Goal: Task Accomplishment & Management: Use online tool/utility

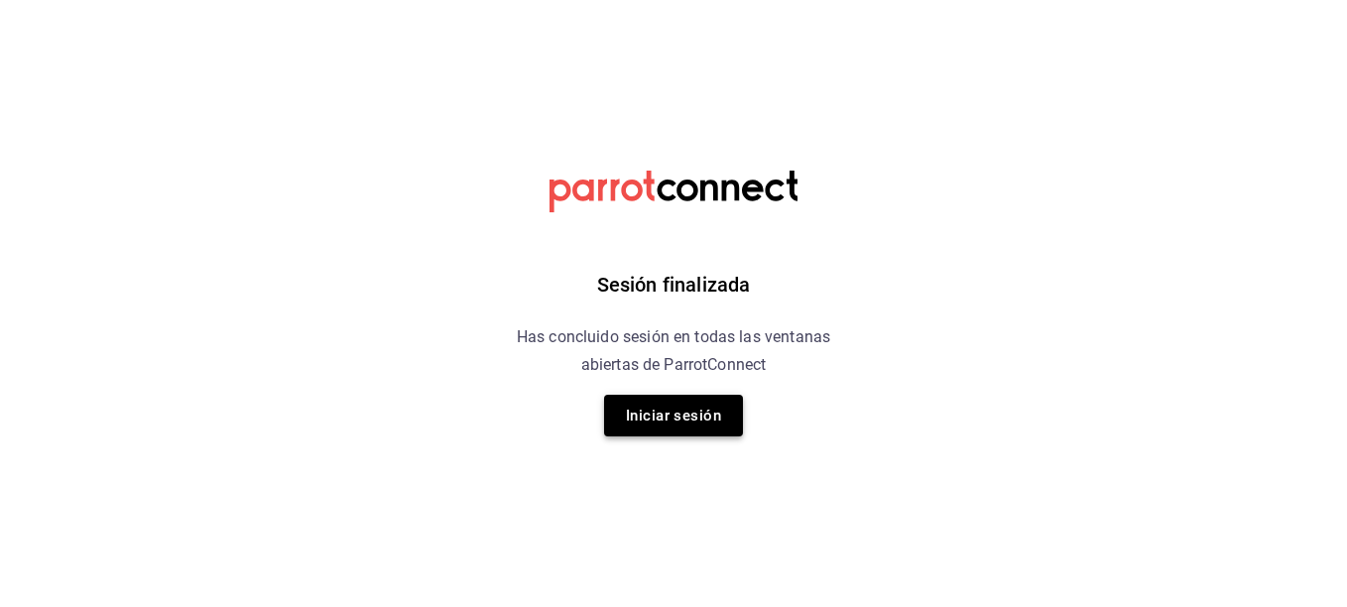
click at [689, 422] on button "Iniciar sesión" at bounding box center [673, 416] width 139 height 42
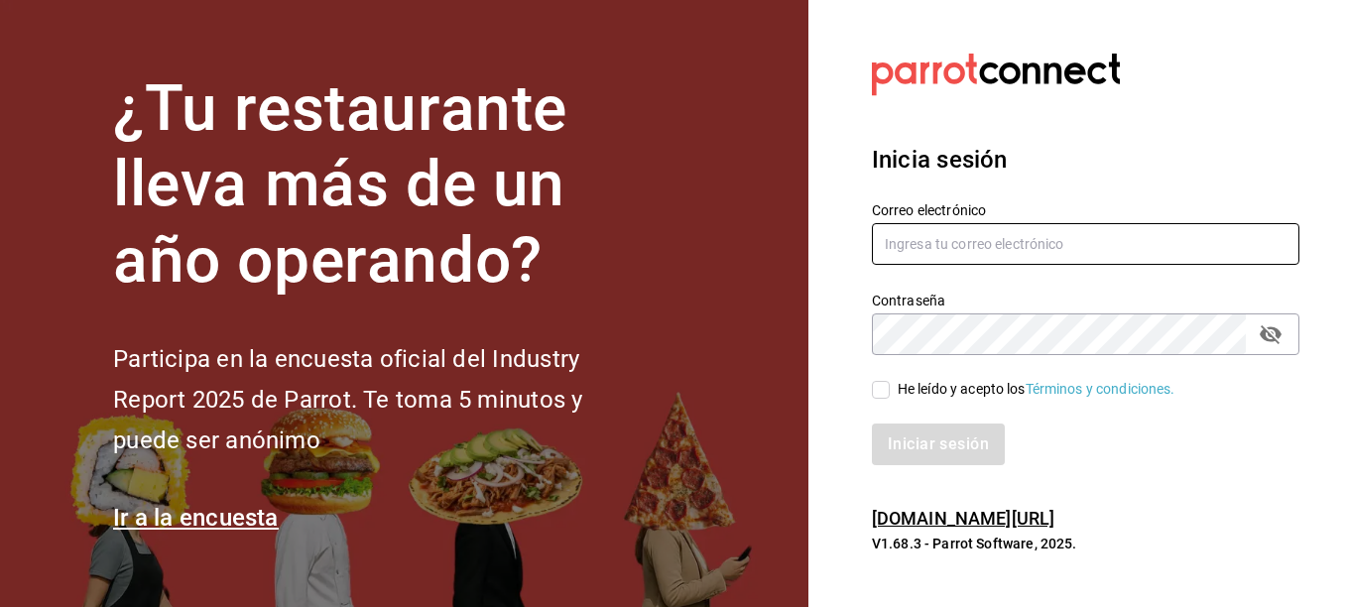
type input "sushiexpressmty@hotmail.com"
click at [880, 388] on input "He leído y acepto los Términos y condiciones." at bounding box center [881, 390] width 18 height 18
checkbox input "true"
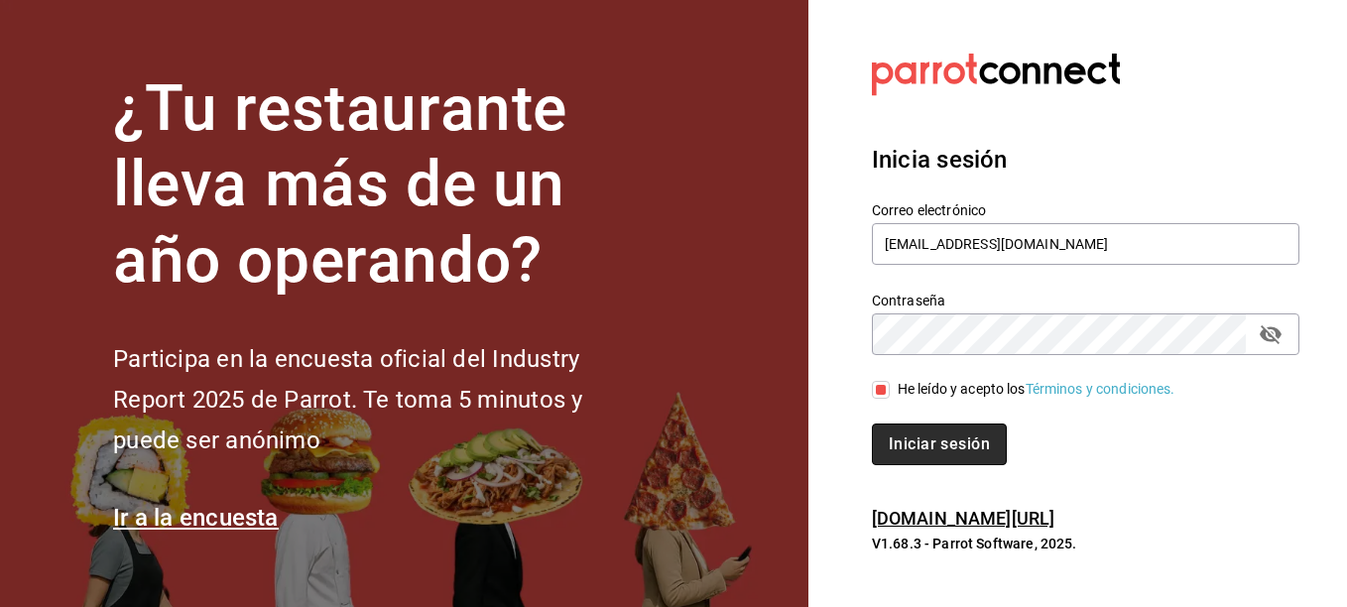
click at [876, 424] on button "Iniciar sesión" at bounding box center [939, 444] width 135 height 42
click at [876, 424] on div "Iniciar sesión" at bounding box center [1085, 444] width 427 height 42
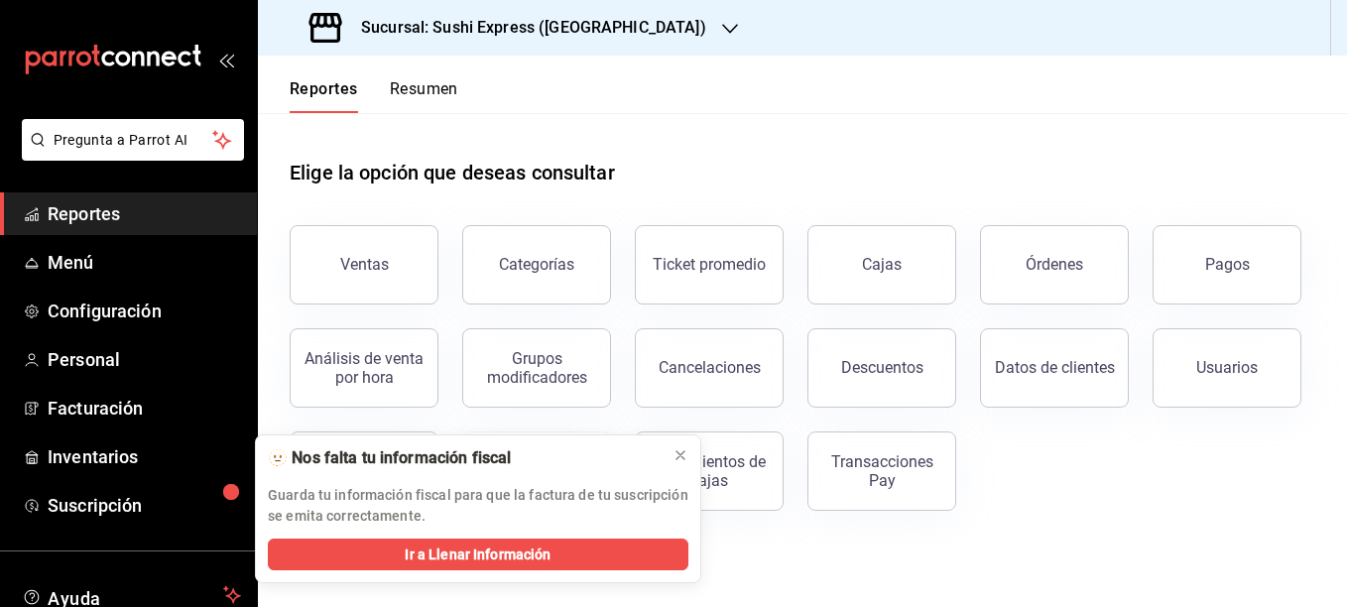
drag, startPoint x: 0, startPoint y: 0, endPoint x: 1014, endPoint y: 475, distance: 1120.2
click at [1014, 475] on div "Ventas Categorías Ticket promedio Cajas Órdenes Pagos Análisis de venta por hor…" at bounding box center [790, 355] width 1049 height 309
click at [676, 449] on icon at bounding box center [680, 455] width 16 height 16
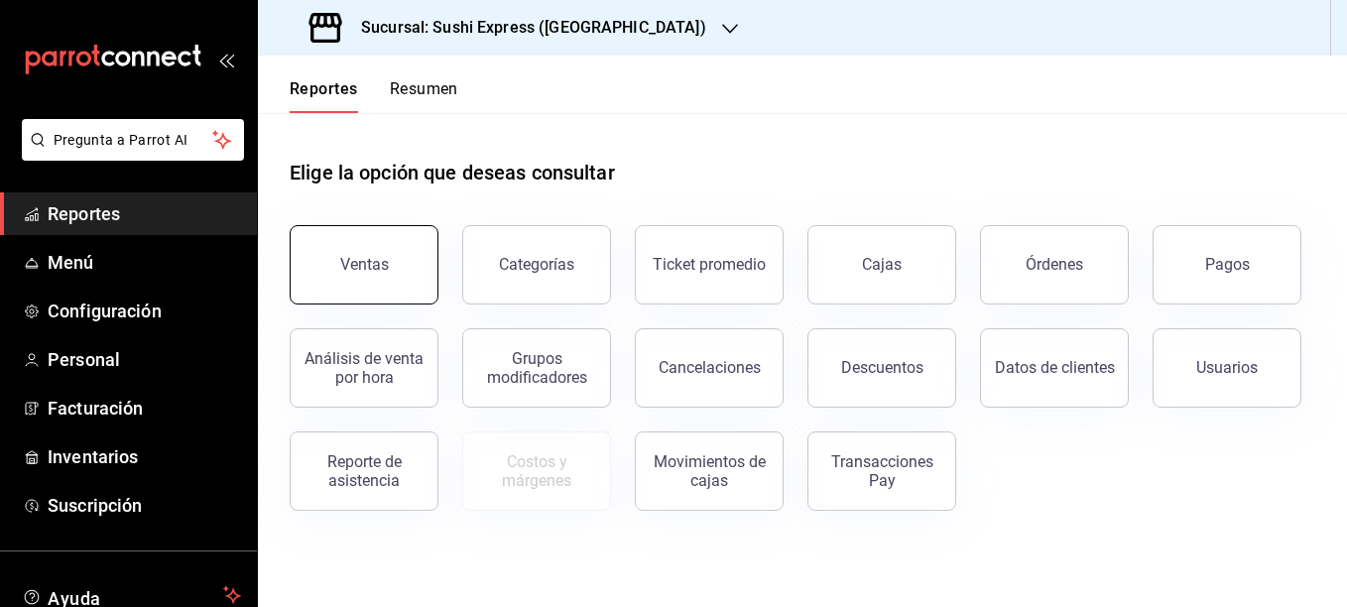
click at [325, 280] on button "Ventas" at bounding box center [364, 264] width 149 height 79
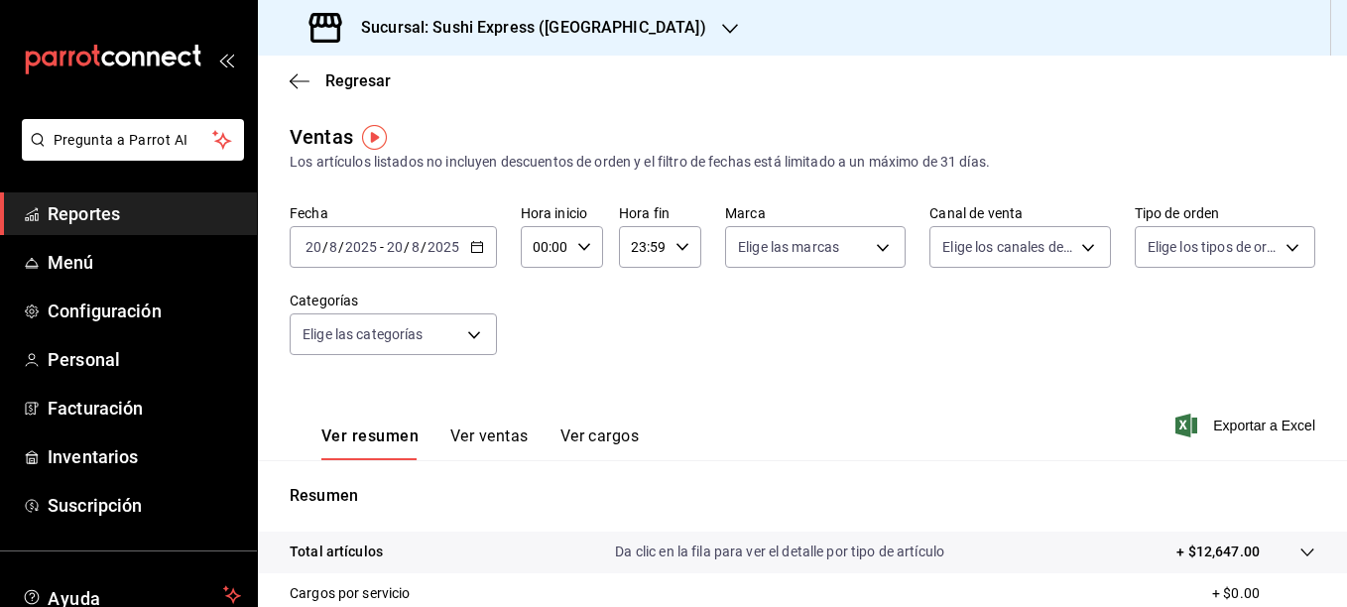
click at [480, 250] on icon "button" at bounding box center [477, 247] width 14 height 14
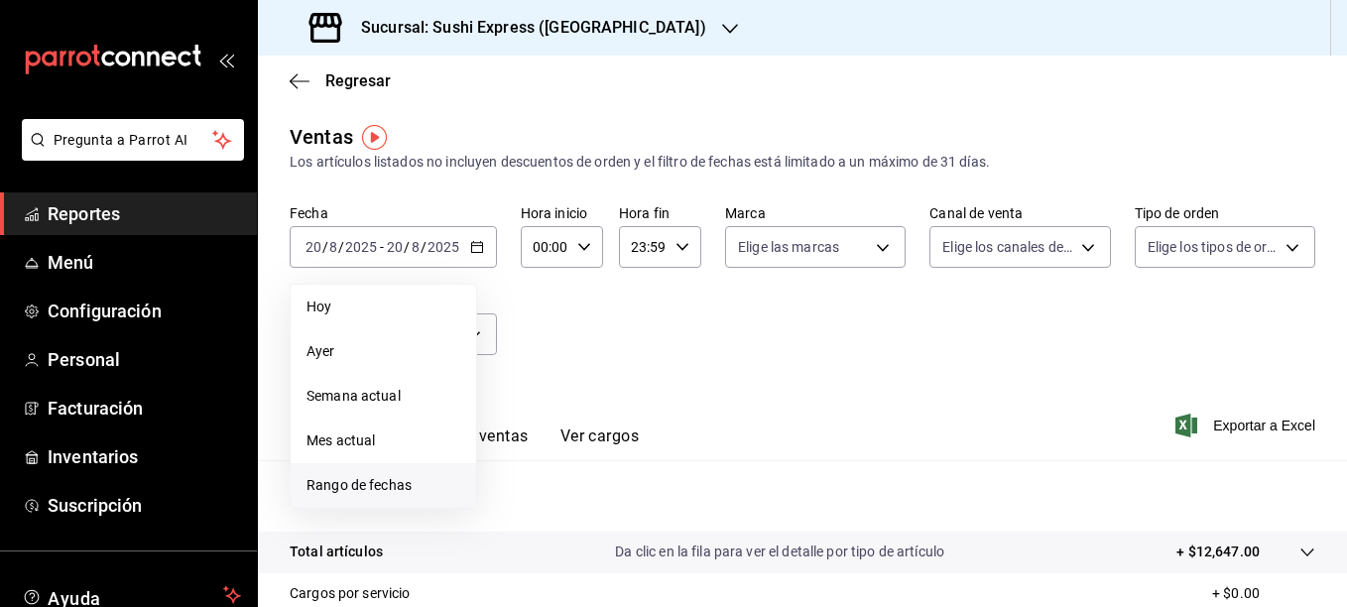
click at [350, 485] on span "Rango de fechas" at bounding box center [383, 485] width 154 height 21
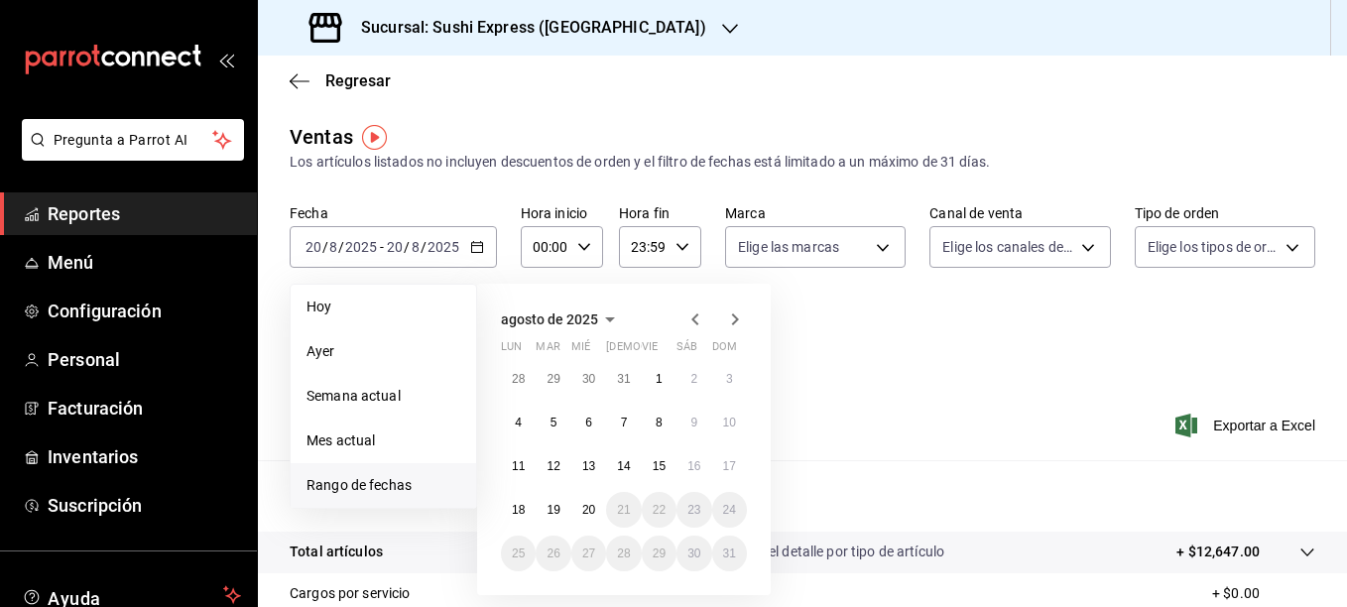
click at [699, 319] on icon "button" at bounding box center [695, 319] width 24 height 24
click at [528, 516] on button "21" at bounding box center [518, 510] width 35 height 36
click at [736, 322] on icon "button" at bounding box center [735, 319] width 7 height 12
click at [591, 504] on abbr "20" at bounding box center [588, 510] width 13 height 14
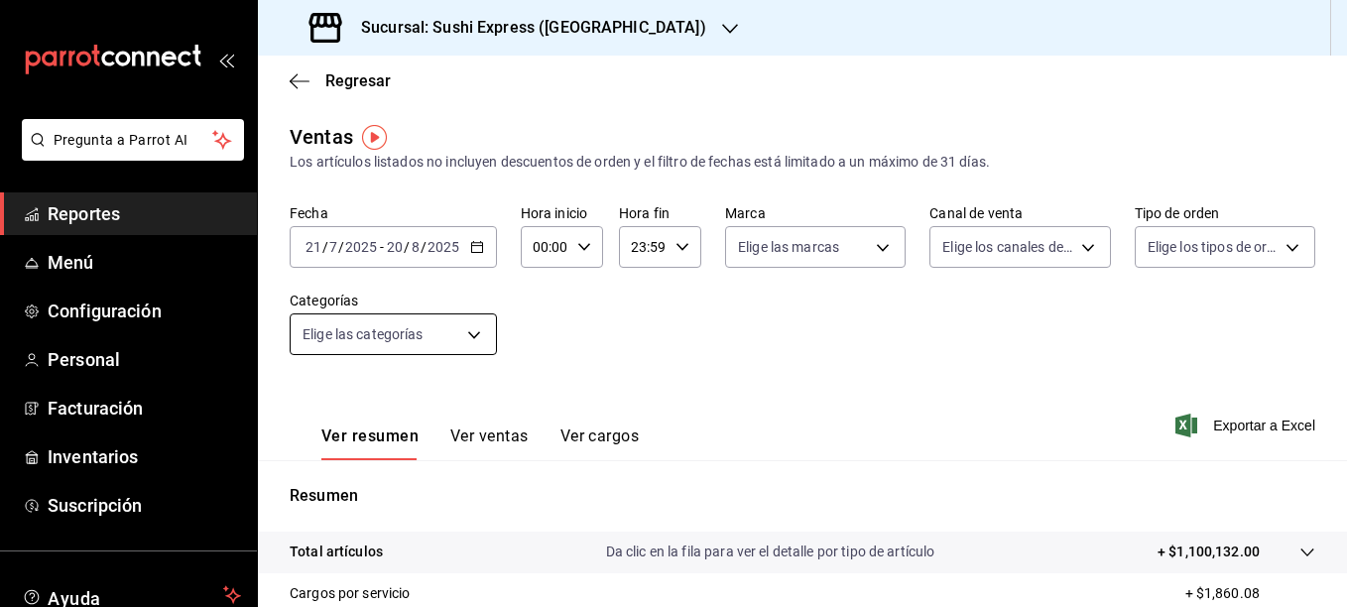
click at [483, 346] on body "Pregunta a Parrot AI Reportes Menú Configuración Personal Facturación Inventari…" at bounding box center [673, 303] width 1347 height 607
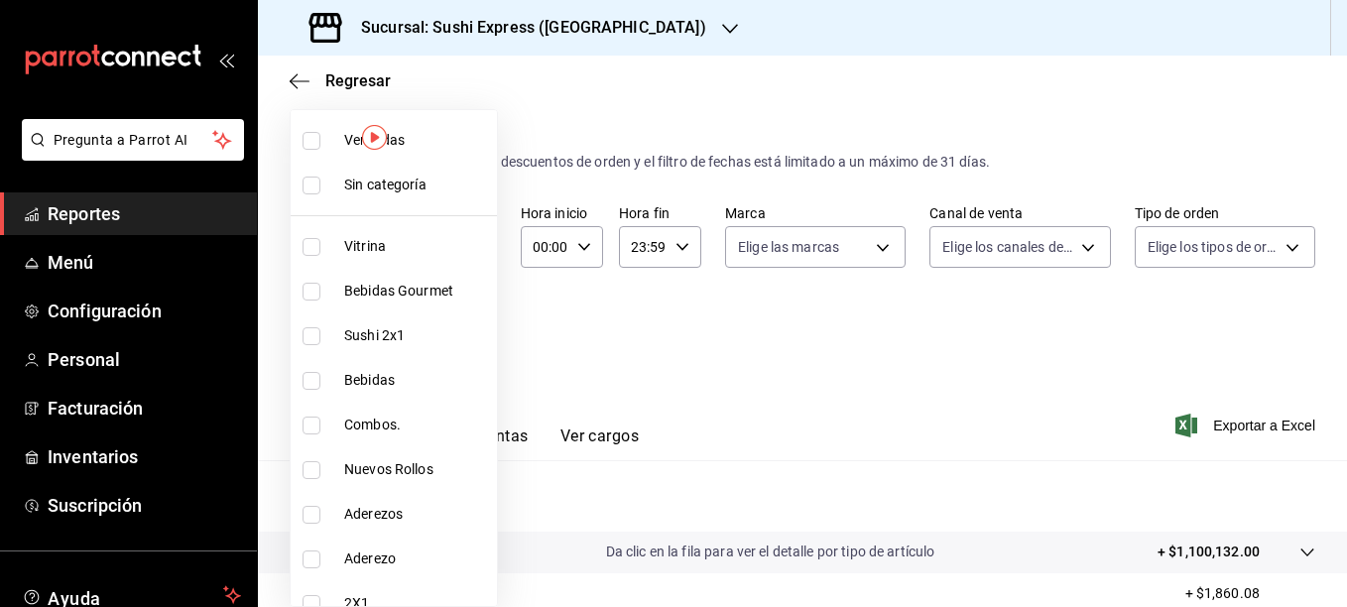
click at [319, 287] on input "checkbox" at bounding box center [311, 292] width 18 height 18
checkbox input "true"
type input "3ceeab0e-842b-499e-9d34-699c4a165ef2"
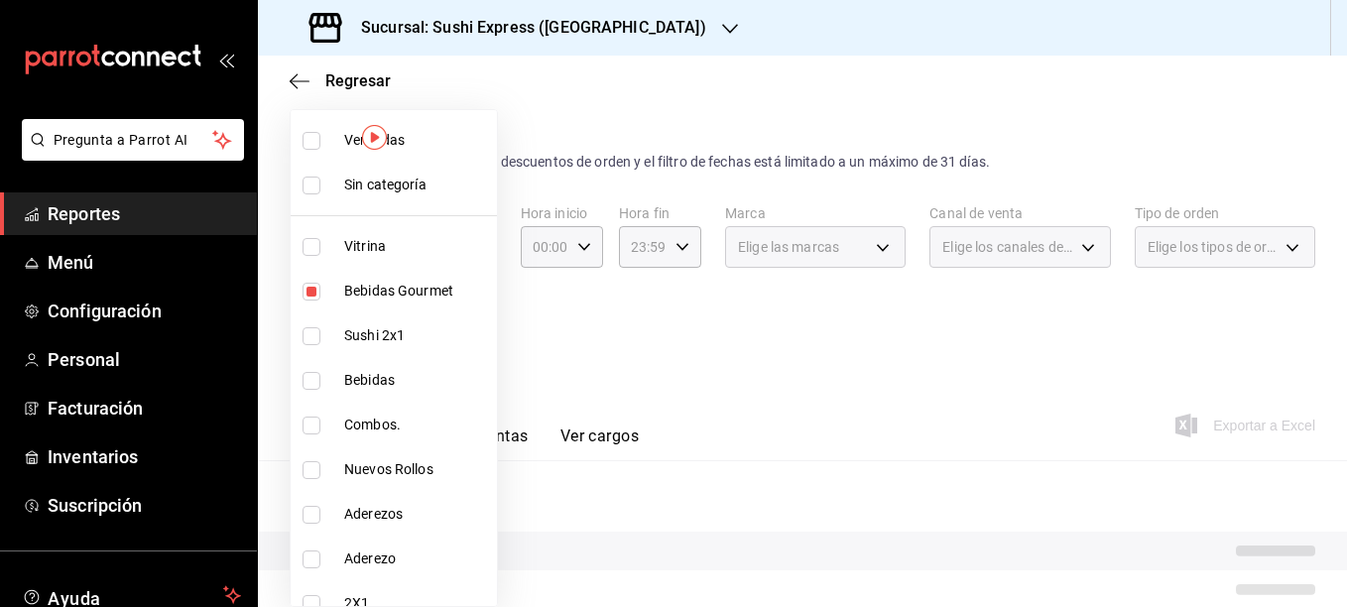
click at [582, 300] on div at bounding box center [673, 303] width 1347 height 607
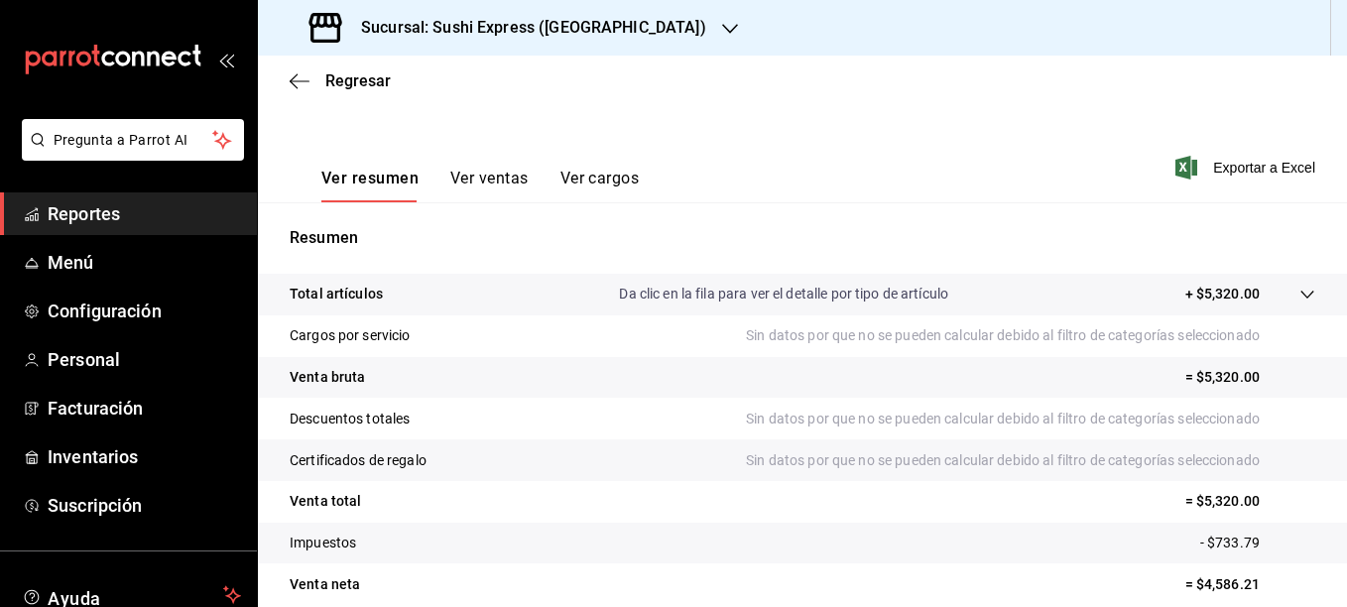
scroll to position [270, 0]
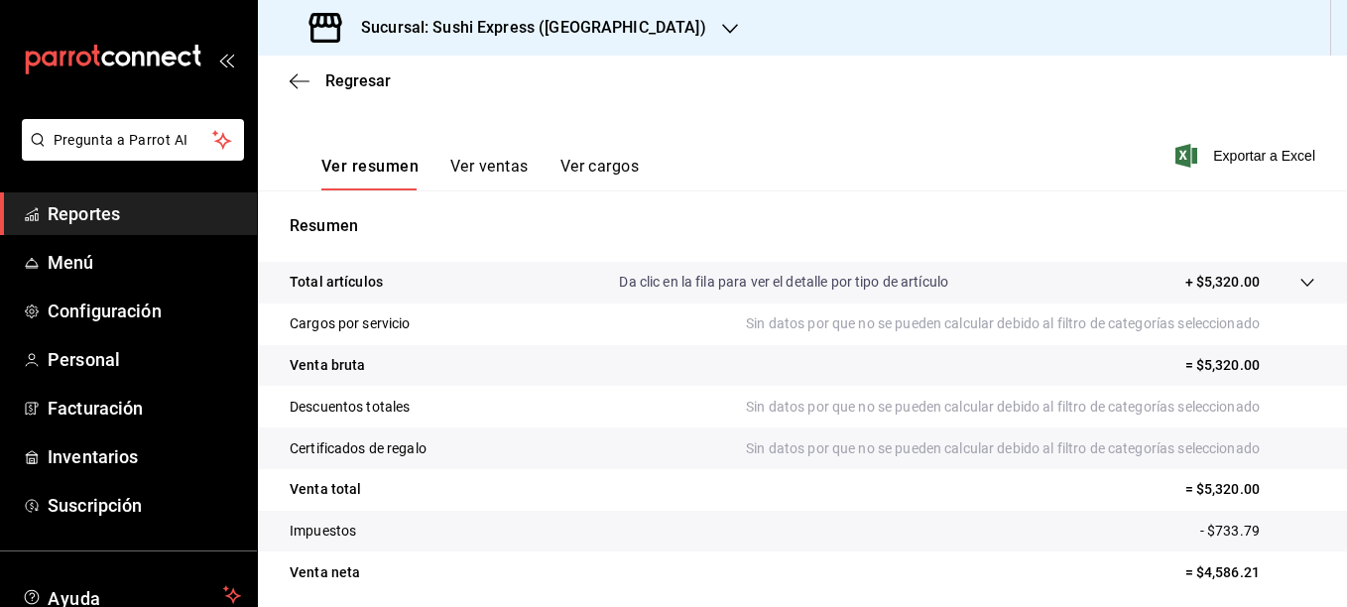
click at [490, 168] on button "Ver ventas" at bounding box center [489, 174] width 78 height 34
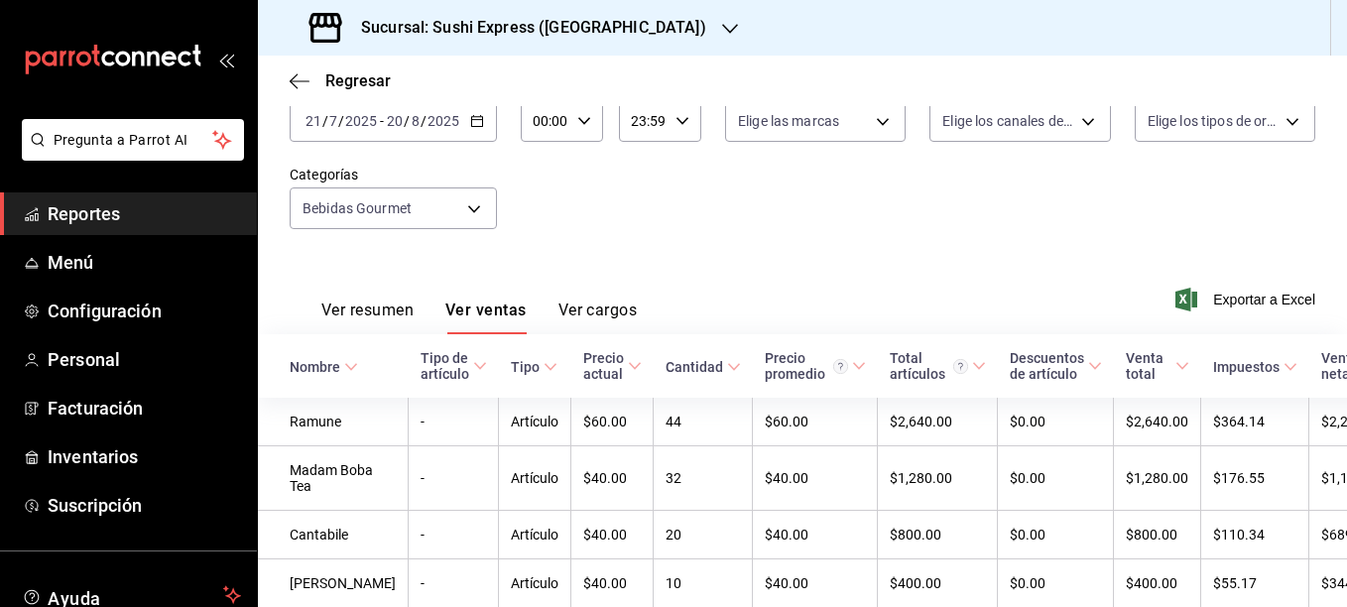
scroll to position [279, 0]
